Goal: Find specific page/section: Find specific page/section

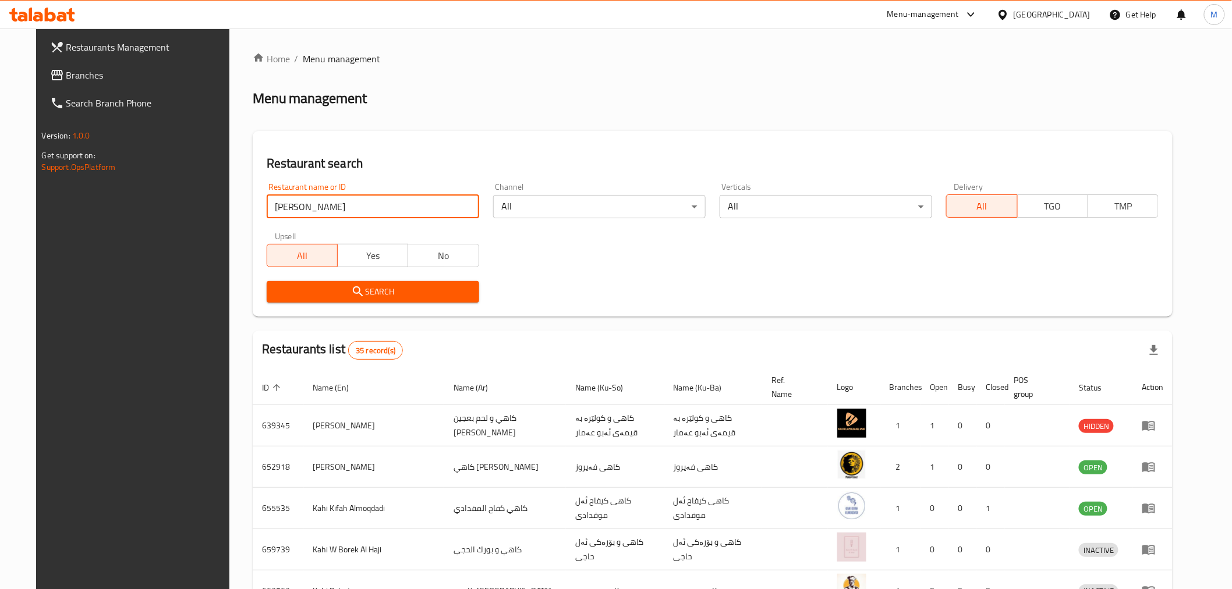
click button "Search" at bounding box center [373, 292] width 213 height 22
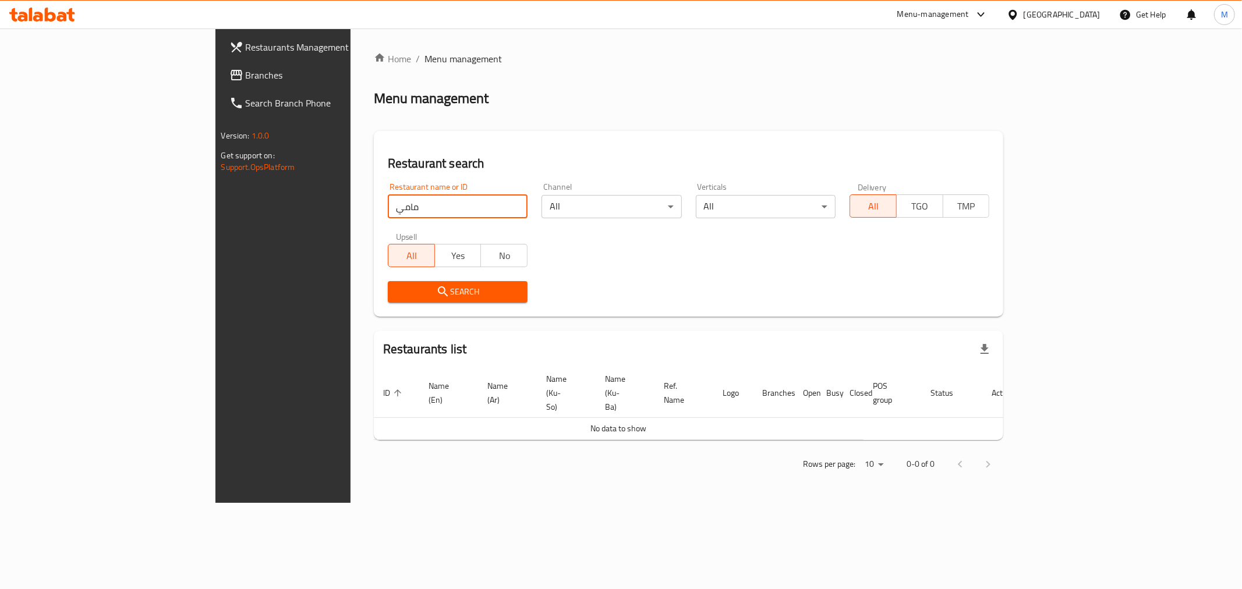
click button "Search" at bounding box center [458, 292] width 140 height 22
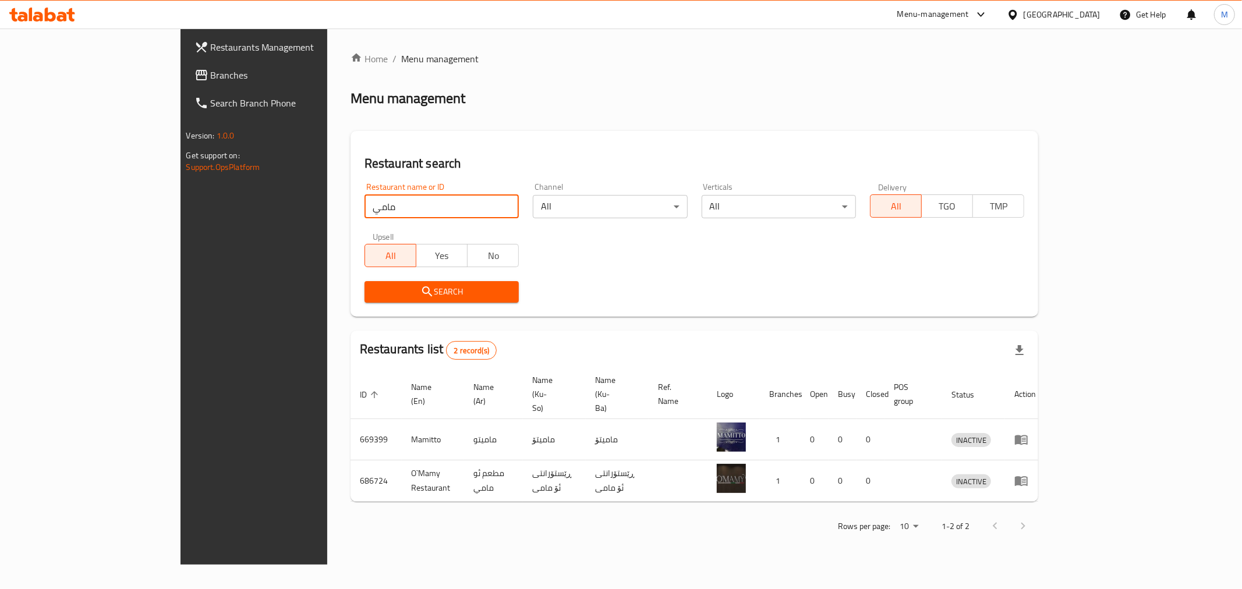
click at [365, 202] on input "مامي" at bounding box center [442, 206] width 154 height 23
click button "Search" at bounding box center [442, 292] width 154 height 22
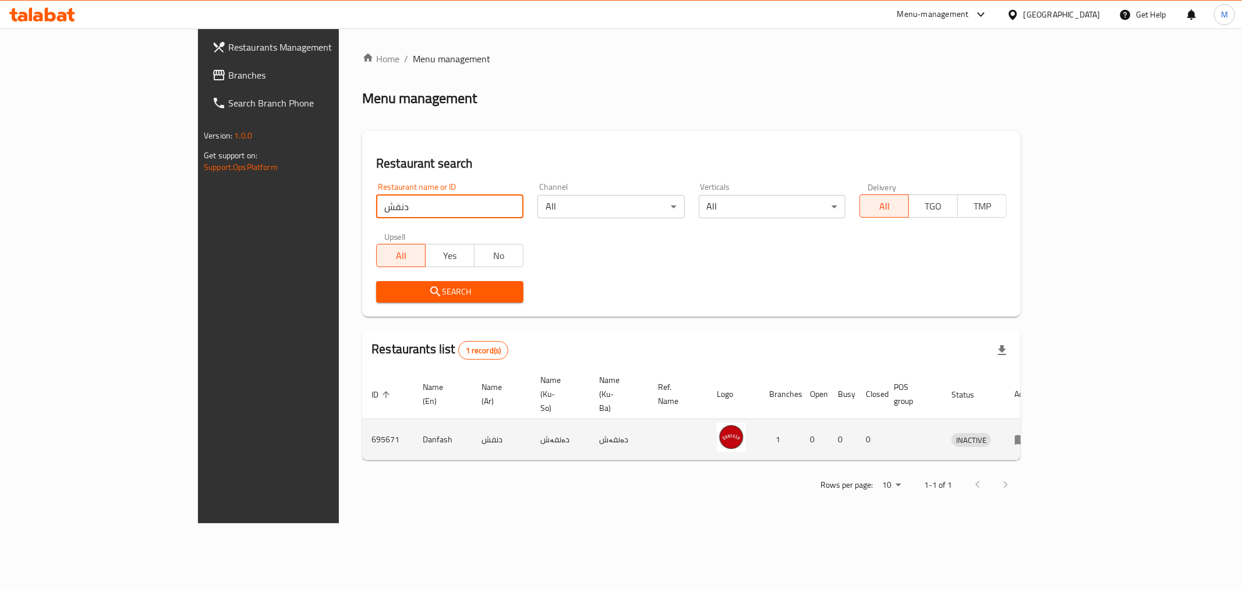
click at [413, 419] on td "Danfash" at bounding box center [442, 439] width 59 height 41
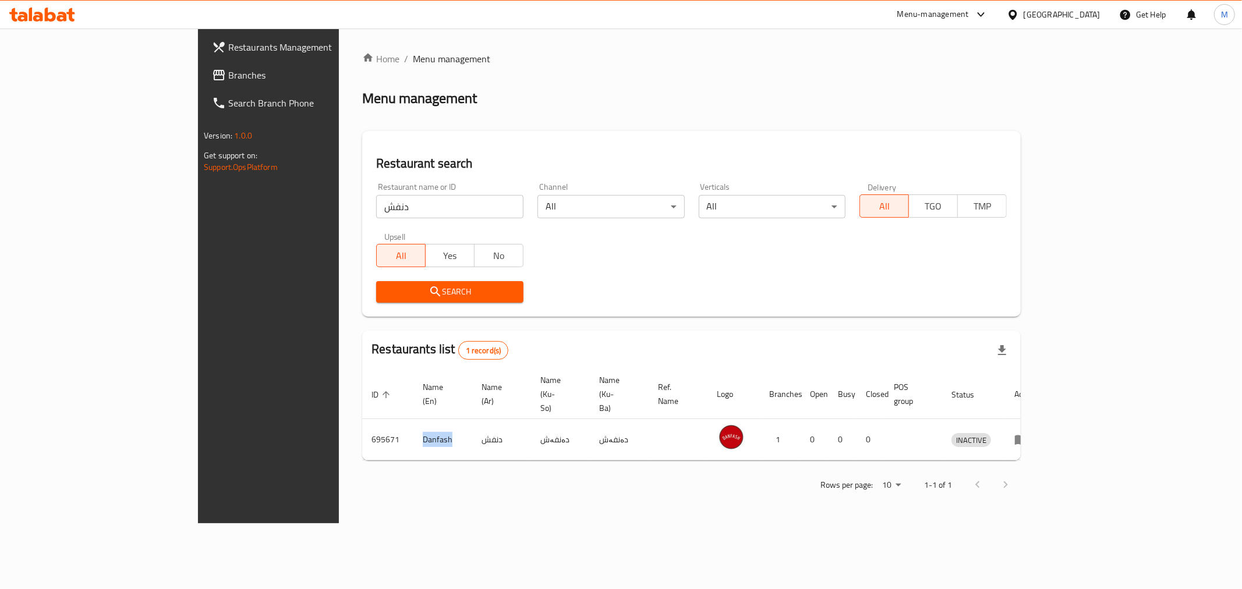
copy td "Danfash"
click at [376, 208] on input "دنفش" at bounding box center [449, 206] width 147 height 23
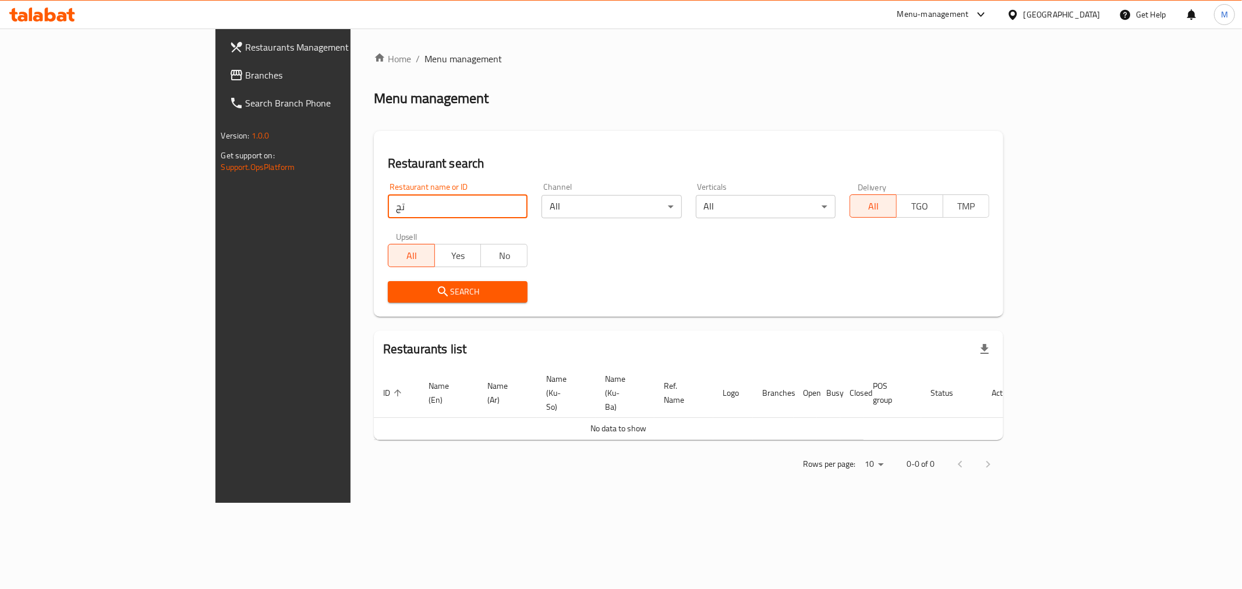
type input "ت"
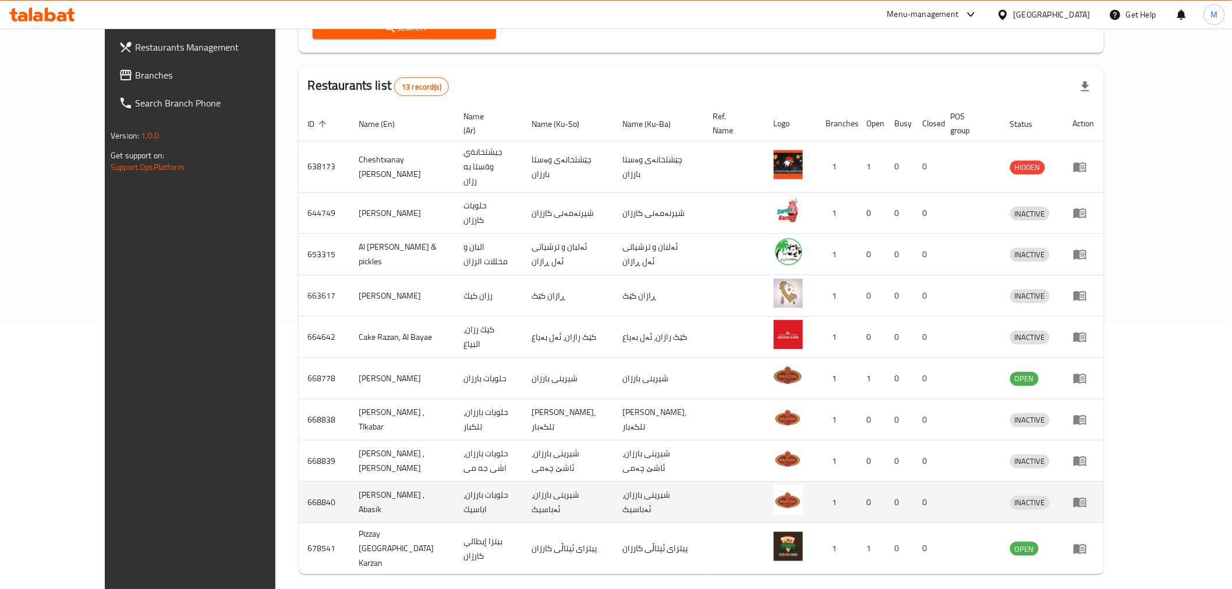
scroll to position [281, 0]
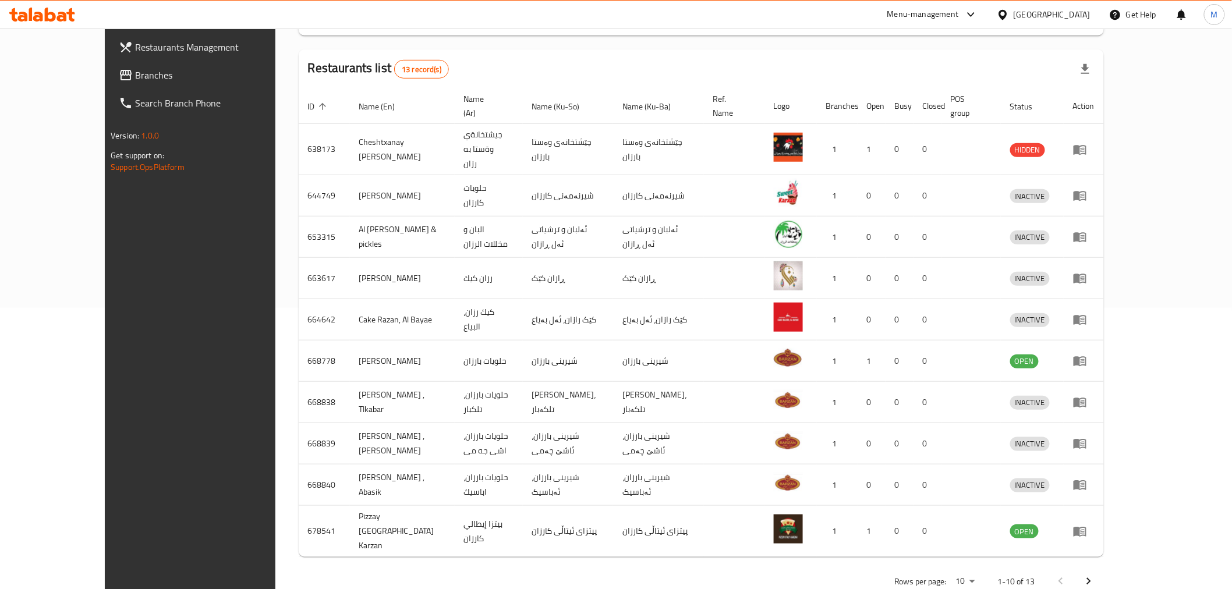
click at [1103, 568] on button "Next page" at bounding box center [1089, 582] width 28 height 28
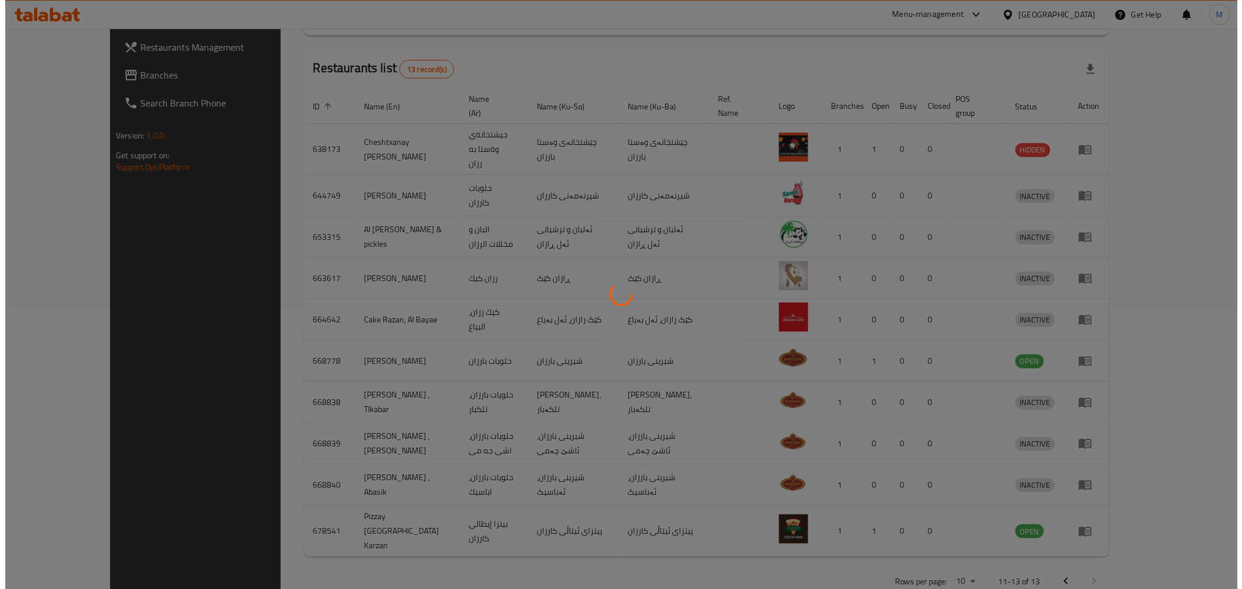
scroll to position [0, 0]
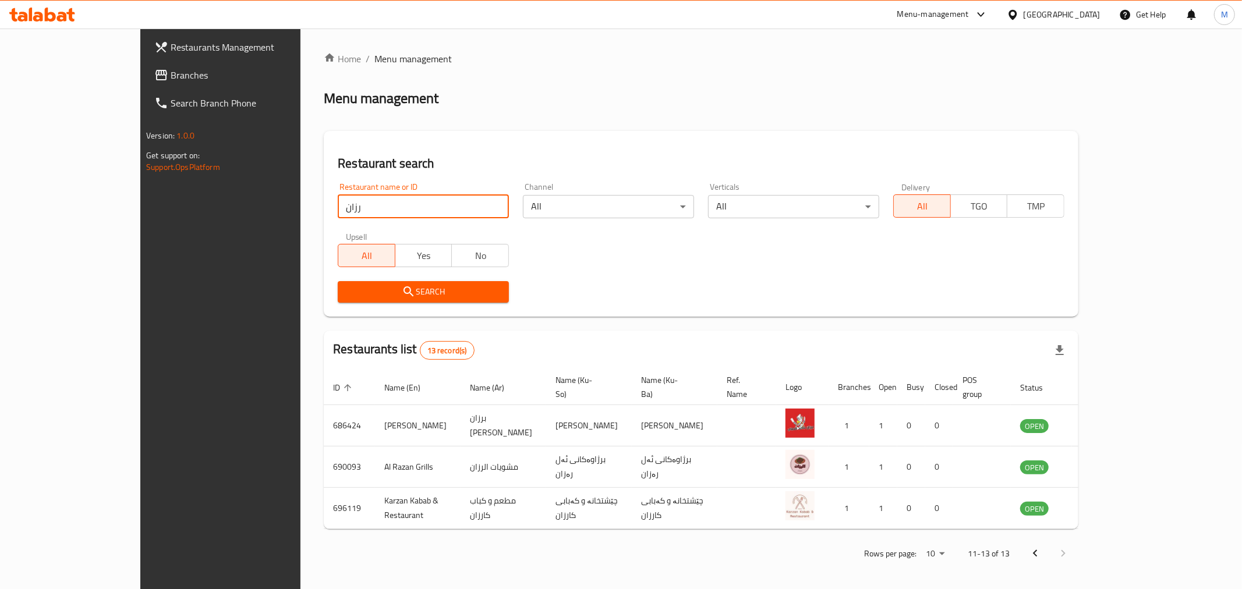
click at [344, 208] on input "رزان" at bounding box center [423, 206] width 171 height 23
type input "الرزان"
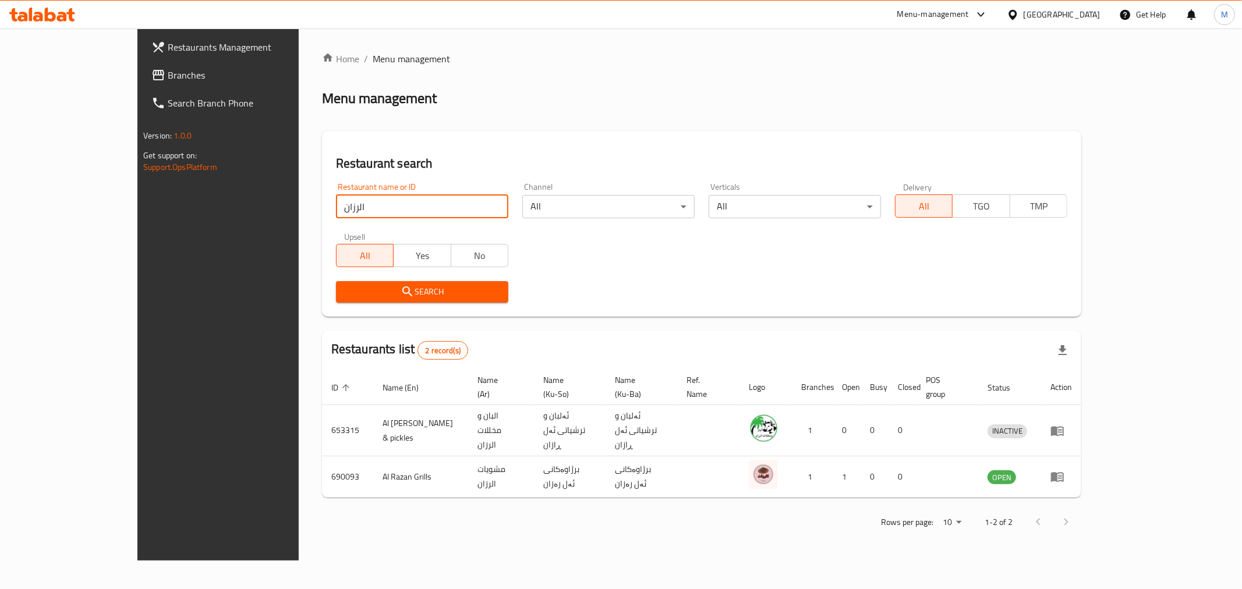
click at [460, 205] on input "الرزان" at bounding box center [422, 206] width 172 height 23
click button "Search" at bounding box center [422, 292] width 172 height 22
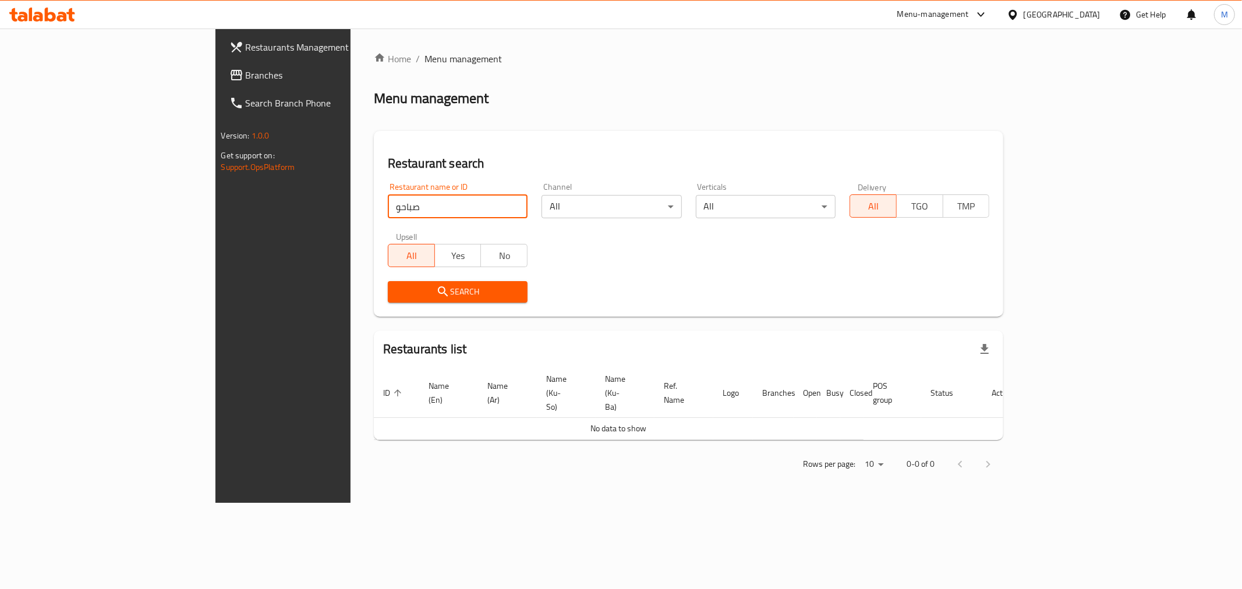
click button "Search" at bounding box center [458, 292] width 140 height 22
type input "ص"
type input "قشطة"
